Goal: Task Accomplishment & Management: Manage account settings

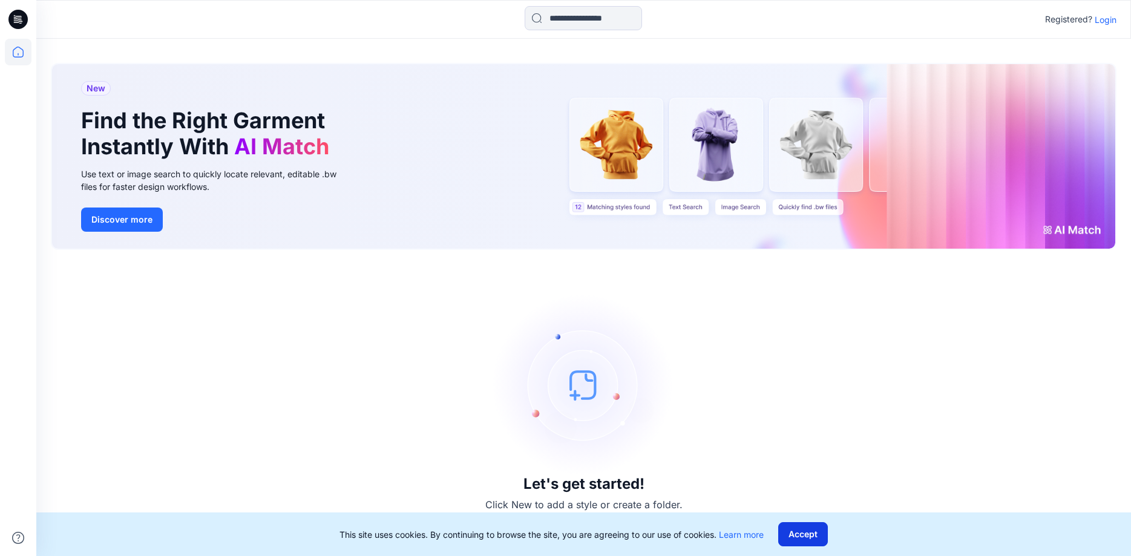
click at [811, 532] on button "Accept" at bounding box center [803, 534] width 50 height 24
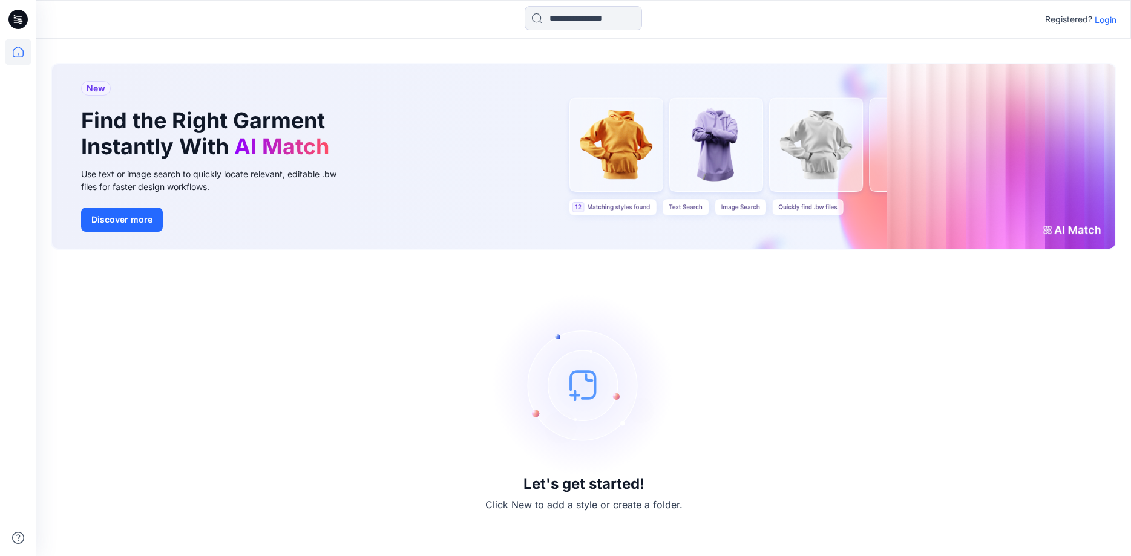
click at [1104, 23] on p "Login" at bounding box center [1106, 19] width 22 height 13
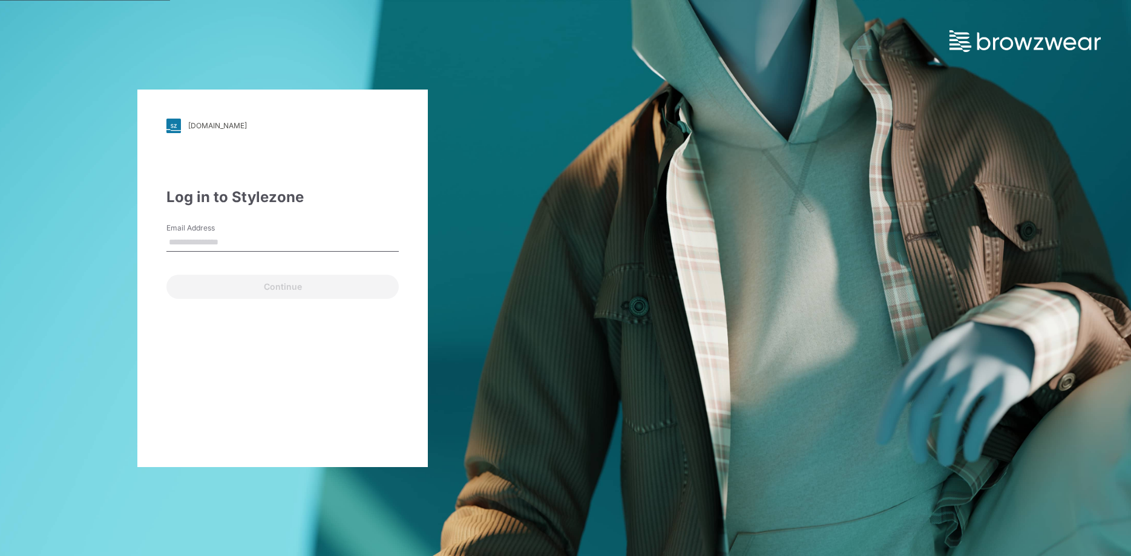
click at [241, 238] on input "Email Address" at bounding box center [282, 243] width 232 height 18
type input "**********"
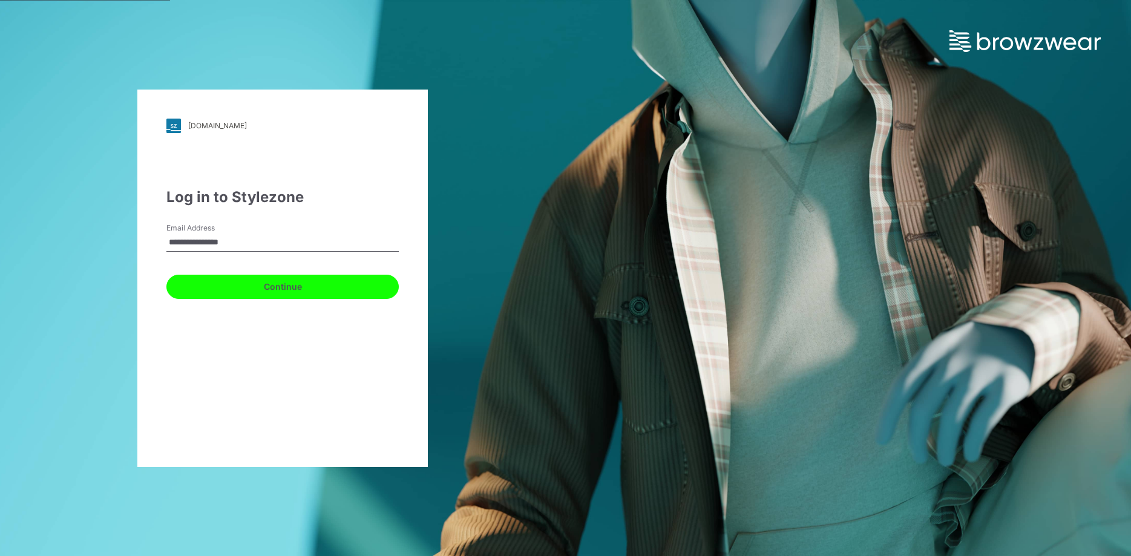
click at [287, 292] on button "Continue" at bounding box center [282, 287] width 232 height 24
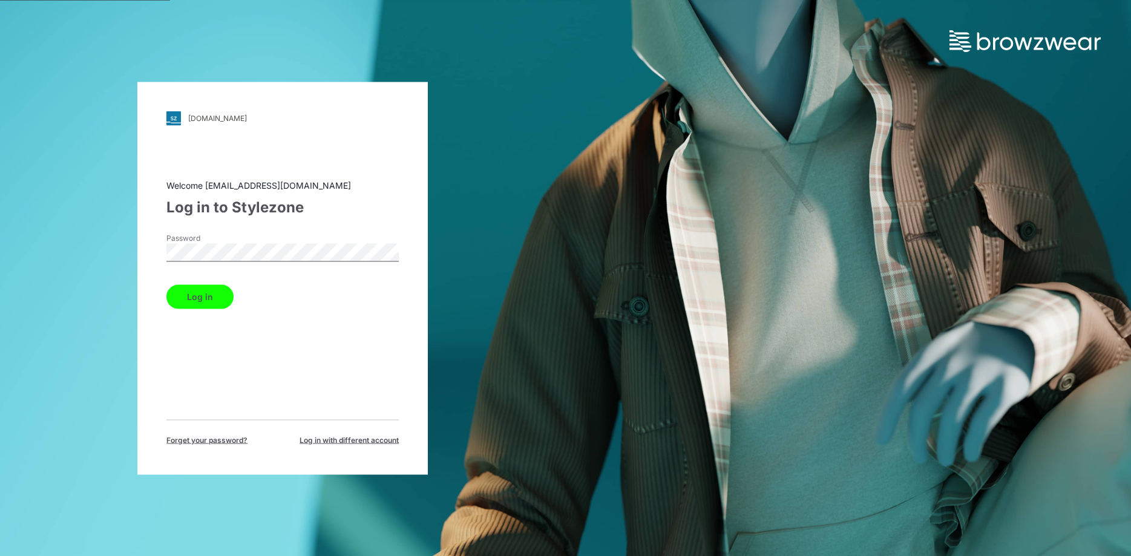
click at [203, 304] on button "Log in" at bounding box center [199, 296] width 67 height 24
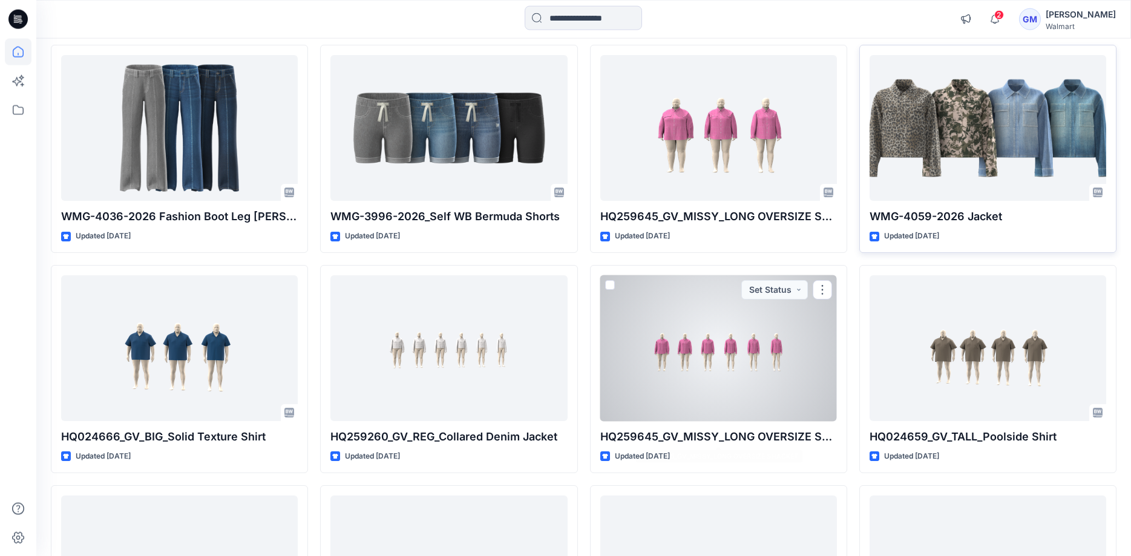
scroll to position [3646, 0]
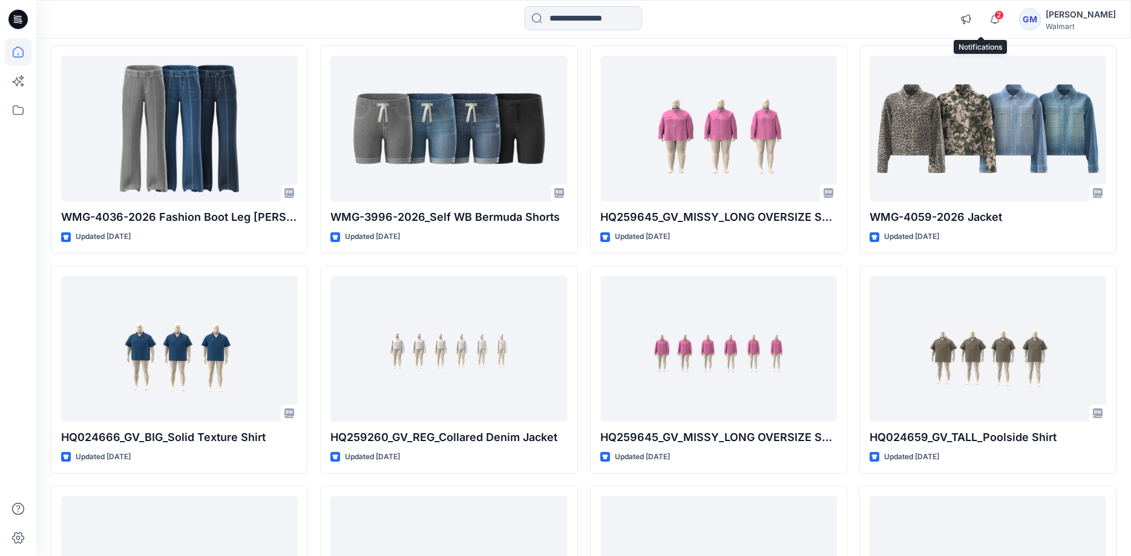
click at [994, 18] on span "2" at bounding box center [999, 15] width 10 height 10
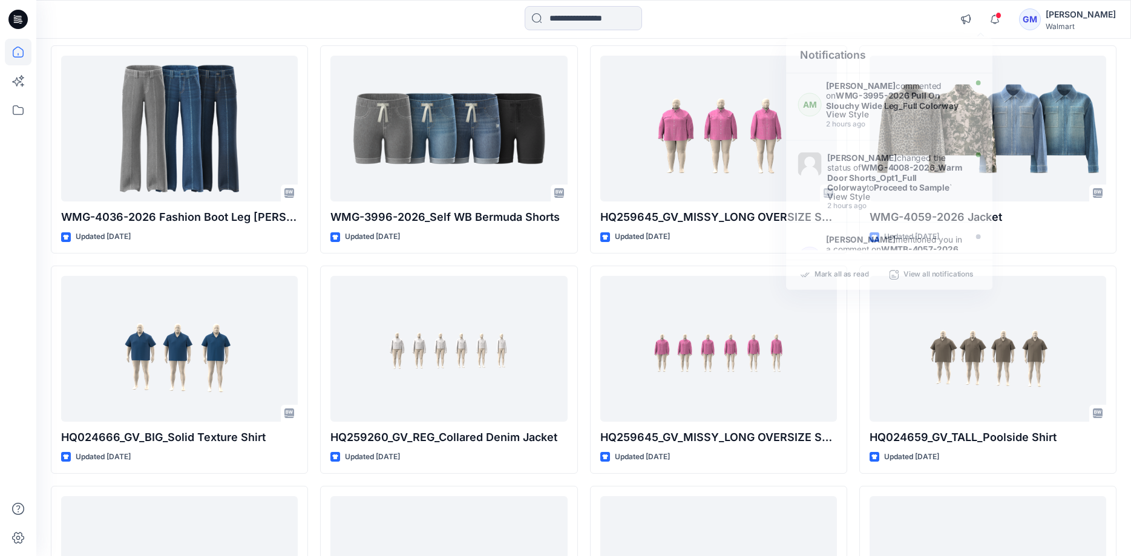
click at [790, 17] on div at bounding box center [583, 19] width 547 height 27
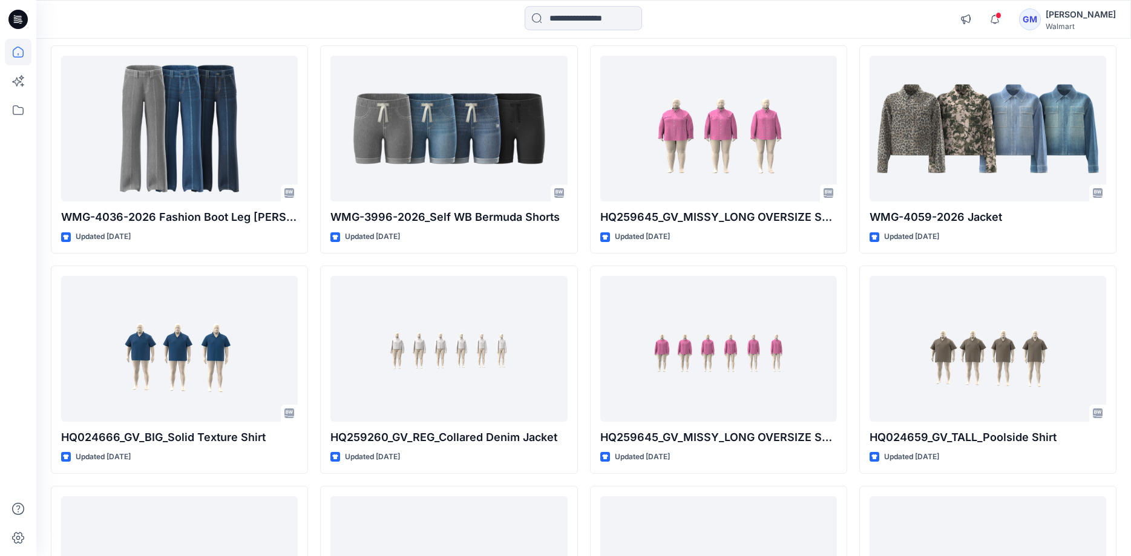
click at [1078, 25] on div "Walmart" at bounding box center [1081, 26] width 70 height 9
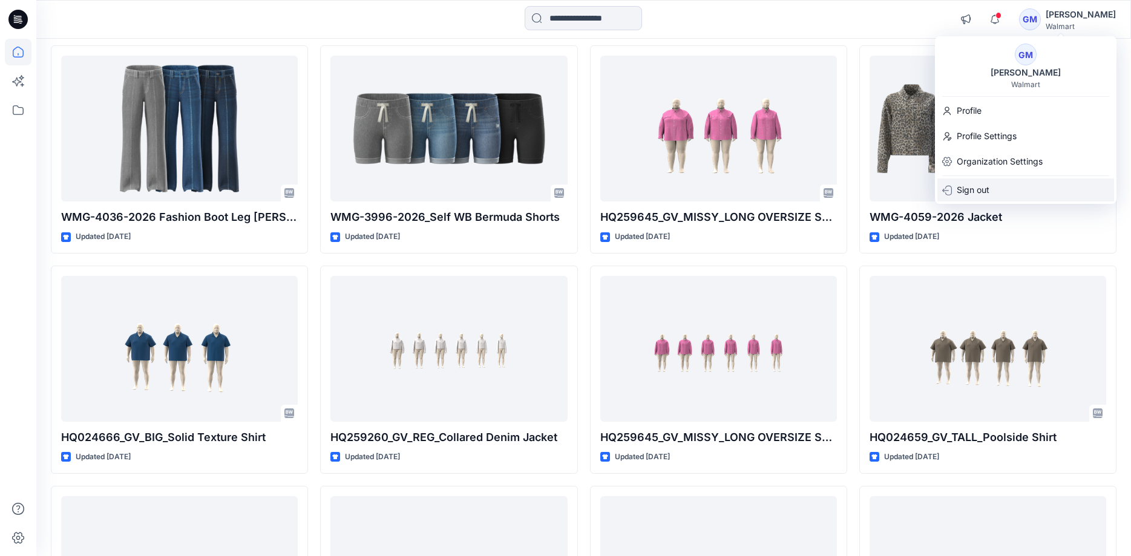
click at [969, 191] on p "Sign out" at bounding box center [973, 189] width 33 height 23
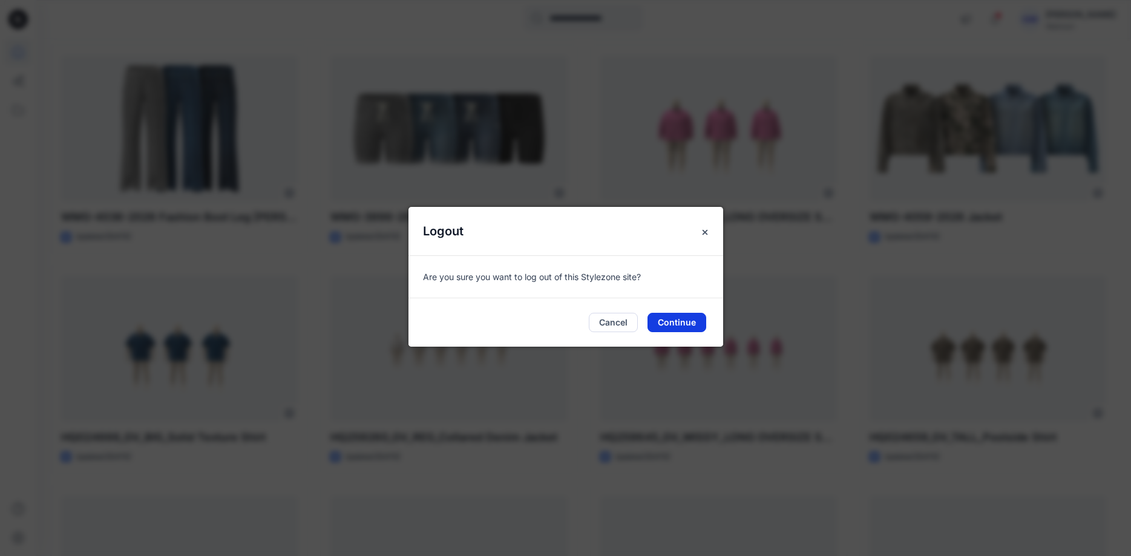
click at [671, 326] on button "Continue" at bounding box center [676, 322] width 59 height 19
